Goal: Task Accomplishment & Management: Use online tool/utility

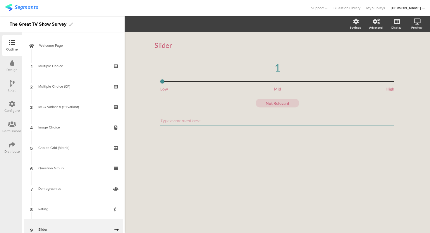
scroll to position [122, 0]
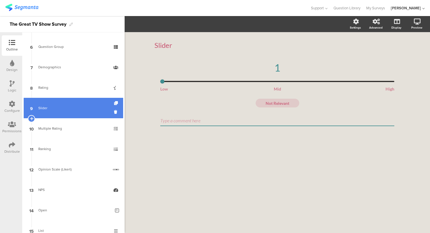
click at [90, 107] on div "Slider" at bounding box center [74, 108] width 72 height 6
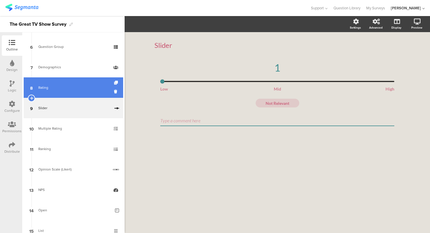
click at [81, 88] on div "Rating" at bounding box center [73, 88] width 70 height 6
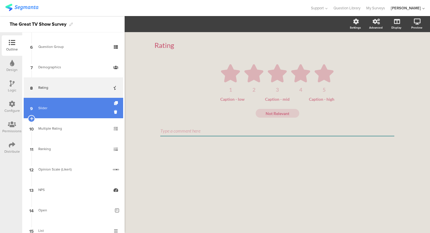
click at [78, 109] on div "Slider" at bounding box center [74, 108] width 72 height 6
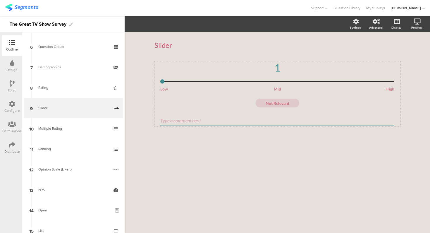
click at [217, 68] on div "1" at bounding box center [277, 67] width 234 height 12
click at [147, 25] on icon "button" at bounding box center [147, 24] width 3 height 5
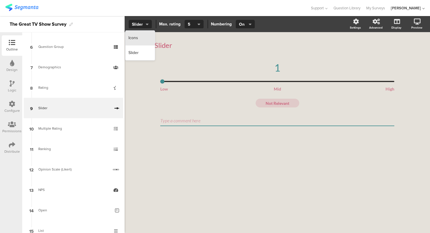
click at [144, 35] on div "Icons" at bounding box center [139, 38] width 29 height 15
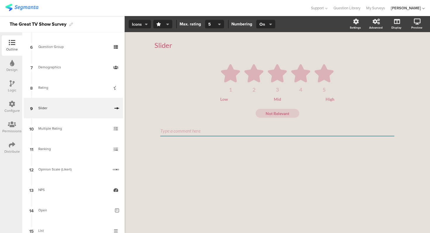
click at [146, 23] on icon "button" at bounding box center [146, 24] width 3 height 5
click at [141, 53] on div "Slider" at bounding box center [139, 53] width 29 height 15
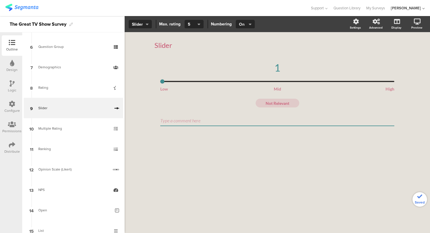
click at [250, 22] on icon "button" at bounding box center [250, 24] width 3 height 5
click at [271, 26] on div "Slider Max. rating 3 4 5 6 7 8 9 10 5 Numbering On" at bounding box center [236, 24] width 223 height 8
click at [249, 69] on div "1" at bounding box center [277, 67] width 234 height 12
click at [276, 68] on div "1" at bounding box center [277, 67] width 234 height 12
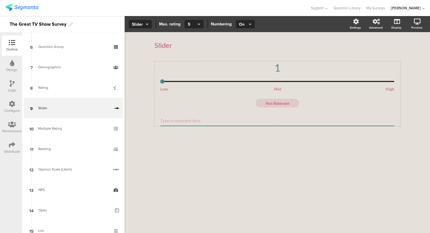
click at [280, 67] on div "1" at bounding box center [277, 67] width 234 height 12
click at [279, 88] on div "Mid" at bounding box center [277, 89] width 34 height 5
click at [243, 52] on div "Slider Slider" at bounding box center [277, 45] width 246 height 20
click at [201, 86] on div "1 Low Mid High" at bounding box center [277, 76] width 234 height 30
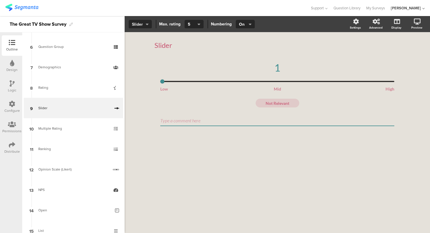
click at [146, 26] on icon "button" at bounding box center [147, 24] width 3 height 5
click at [143, 40] on div "Icons" at bounding box center [139, 38] width 29 height 15
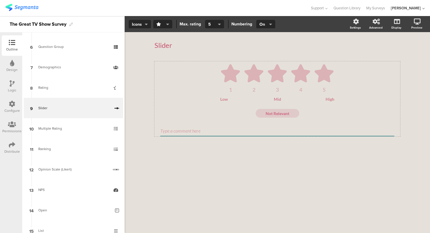
click at [227, 98] on div "Low" at bounding box center [237, 99] width 34 height 5
click at [217, 98] on div "Low Mid High" at bounding box center [277, 99] width 234 height 5
click at [278, 101] on div "Mid" at bounding box center [277, 99] width 34 height 5
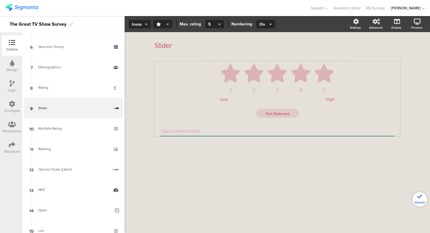
click at [255, 99] on span "Low High" at bounding box center [277, 99] width 114 height 5
click at [227, 100] on div "Low" at bounding box center [237, 99] width 34 height 5
click at [224, 99] on div "Low" at bounding box center [237, 99] width 34 height 5
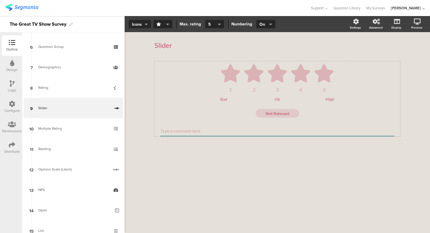
click at [330, 100] on div "High" at bounding box center [317, 99] width 34 height 5
click at [150, 101] on div "Slider Slider 1 2 3 4 5 Bad Ok Good Not Relevant" at bounding box center [277, 96] width 257 height 128
click at [249, 81] on icon at bounding box center [253, 73] width 19 height 18
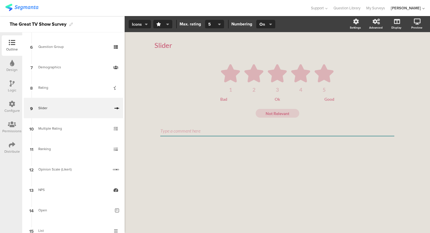
click at [146, 23] on icon "button" at bounding box center [146, 24] width 3 height 5
click at [141, 54] on div "Slider" at bounding box center [139, 53] width 29 height 15
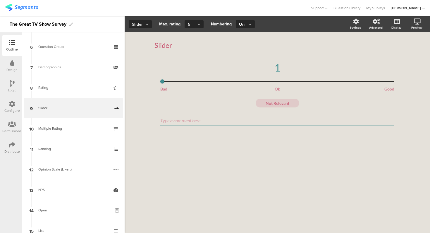
click at [146, 22] on icon "button" at bounding box center [147, 24] width 3 height 5
click at [144, 39] on div "Icons" at bounding box center [139, 38] width 29 height 15
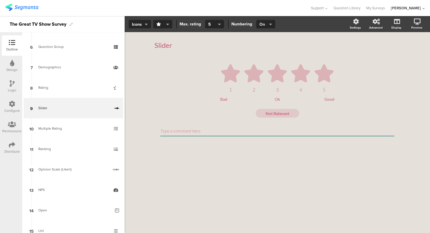
click at [270, 24] on icon "button" at bounding box center [270, 24] width 3 height 5
click at [143, 23] on span "Icons" at bounding box center [140, 24] width 16 height 6
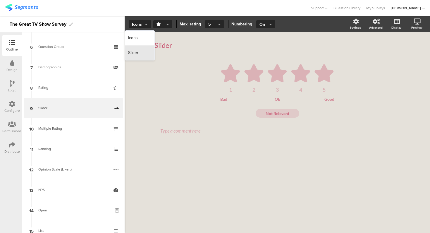
click at [140, 48] on div "Slider" at bounding box center [139, 53] width 29 height 15
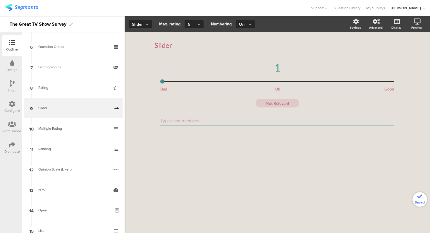
click at [247, 24] on span "On" at bounding box center [244, 24] width 11 height 6
click at [246, 52] on div "Off" at bounding box center [244, 53] width 29 height 15
click at [249, 26] on icon "button" at bounding box center [250, 24] width 3 height 5
click at [248, 39] on div "On" at bounding box center [244, 38] width 29 height 15
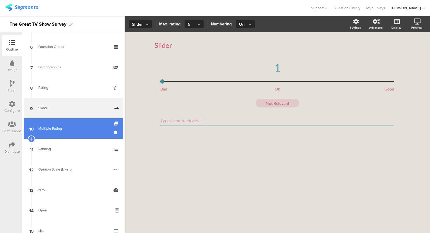
click at [77, 131] on div "Multiple Rating" at bounding box center [73, 129] width 70 height 6
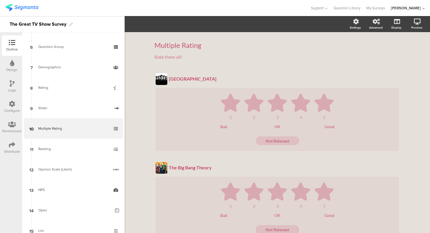
click at [132, 75] on div "Multiple Rating Multiple Rating Rate them all! Rate them all! [GEOGRAPHIC_DATA]…" at bounding box center [277, 200] width 305 height 337
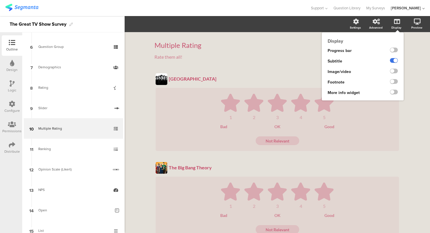
click at [395, 61] on label at bounding box center [394, 60] width 8 height 5
click at [0, 0] on input "checkbox" at bounding box center [0, 0] width 0 height 0
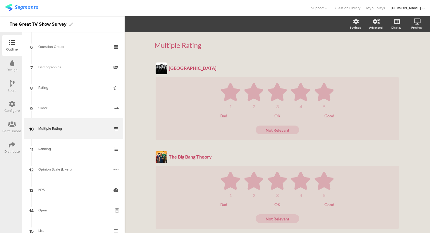
click at [414, 65] on div "Multiple Rating Multiple Rating [GEOGRAPHIC_DATA] [GEOGRAPHIC_DATA] 1 2 3 4 5 B…" at bounding box center [277, 195] width 305 height 326
click at [329, 28] on section "Settings Advanced Display [GEOGRAPHIC_DATA]" at bounding box center [277, 24] width 305 height 16
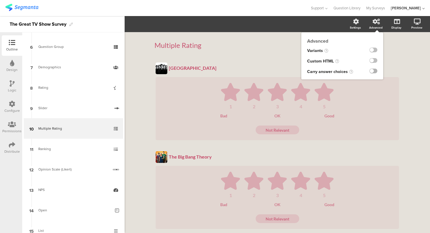
click at [374, 71] on label at bounding box center [373, 71] width 8 height 5
click at [0, 0] on input "checkbox" at bounding box center [0, 0] width 0 height 0
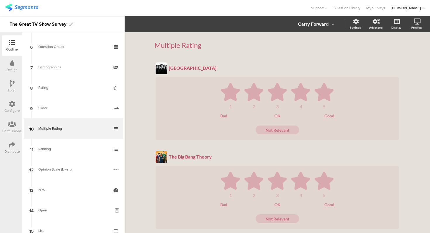
click at [328, 24] on div "Carry Forward" at bounding box center [313, 24] width 30 height 8
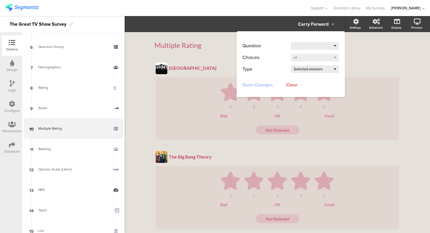
click at [324, 44] on div at bounding box center [314, 46] width 40 height 8
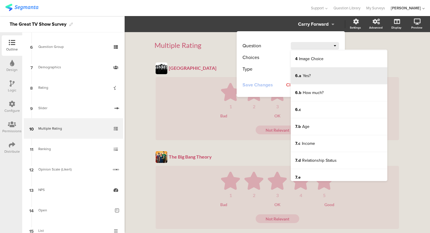
scroll to position [54, 0]
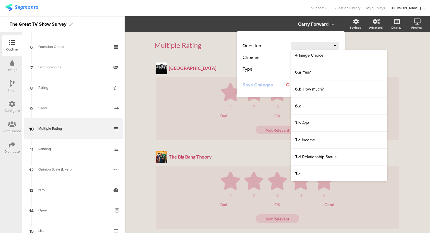
click at [267, 34] on div "Question 1 Multiple Choice 2 Multiple Choice (CF) 3 MCQ Variant A 4 Image Choic…" at bounding box center [291, 64] width 108 height 66
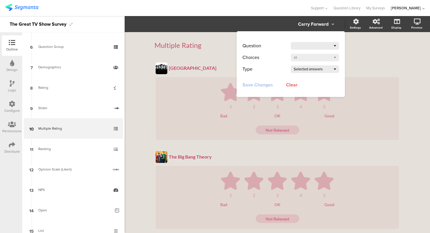
click at [210, 54] on div "Multiple Rating Multiple Rating" at bounding box center [277, 45] width 246 height 20
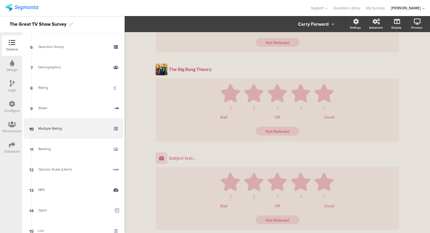
scroll to position [0, 0]
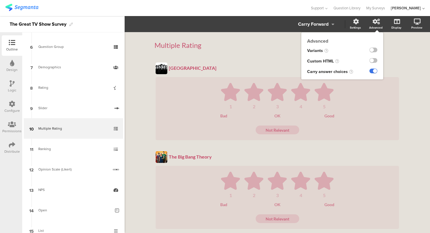
click at [373, 71] on label at bounding box center [373, 71] width 8 height 5
click at [0, 0] on input "checkbox" at bounding box center [0, 0] width 0 height 0
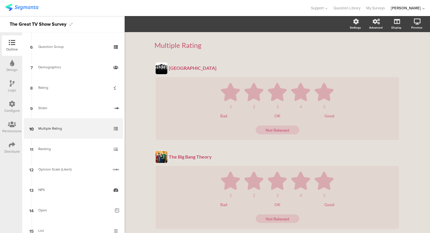
click at [410, 72] on div "Multiple Rating Multiple Rating [GEOGRAPHIC_DATA] [GEOGRAPHIC_DATA] 1 2 3 4 5 B…" at bounding box center [277, 195] width 305 height 326
